Goal: Use online tool/utility: Use online tool/utility

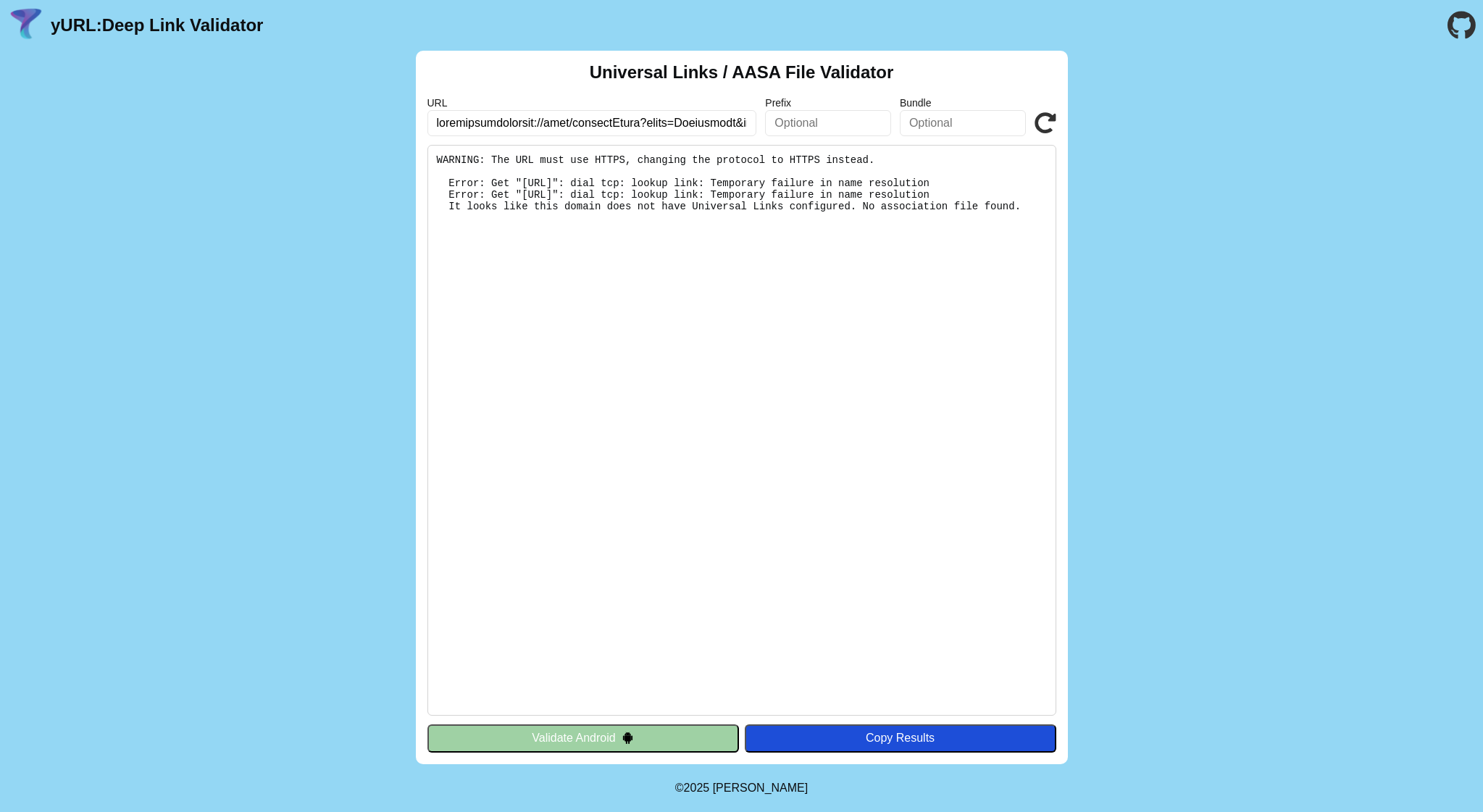
click at [569, 131] on input "text" at bounding box center [592, 123] width 329 height 26
